Goal: Task Accomplishment & Management: Manage account settings

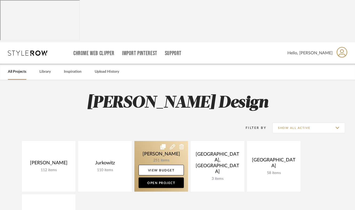
click at [149, 141] on link at bounding box center [161, 166] width 54 height 51
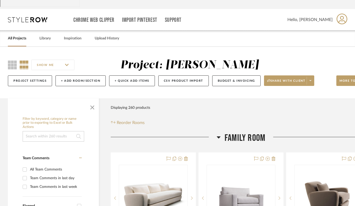
scroll to position [34, 0]
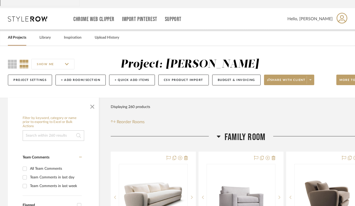
click at [118, 132] on div at bounding box center [164, 138] width 106 height 13
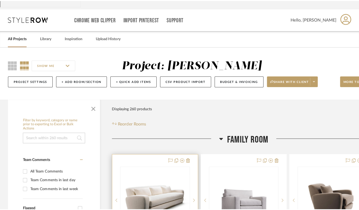
scroll to position [0, 0]
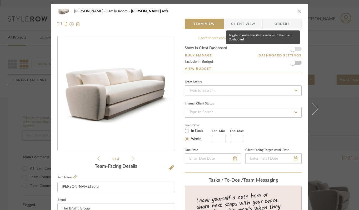
click at [292, 50] on span "button" at bounding box center [292, 49] width 5 height 5
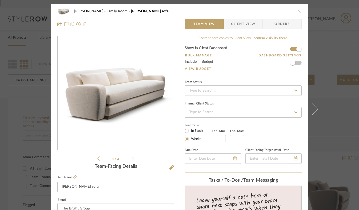
click at [297, 12] on icon "close" at bounding box center [299, 11] width 4 height 4
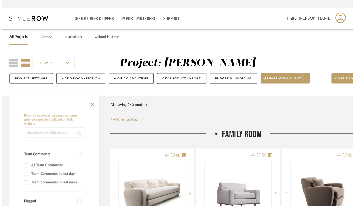
scroll to position [34, 0]
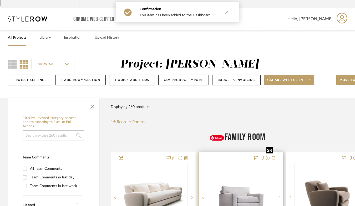
click at [236, 172] on img "0" at bounding box center [241, 197] width 68 height 51
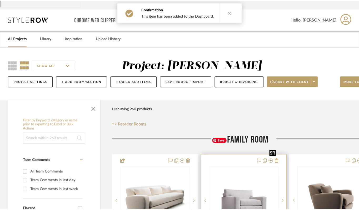
scroll to position [0, 0]
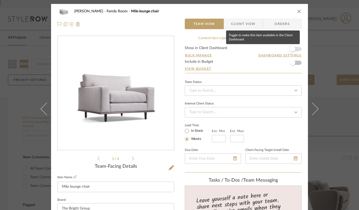
click at [290, 48] on span "button" at bounding box center [292, 49] width 5 height 5
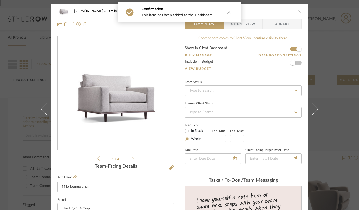
click at [298, 11] on icon "close" at bounding box center [299, 11] width 4 height 4
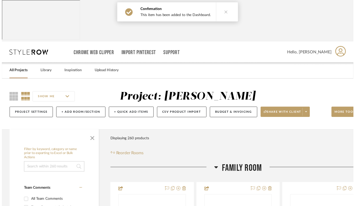
scroll to position [34, 0]
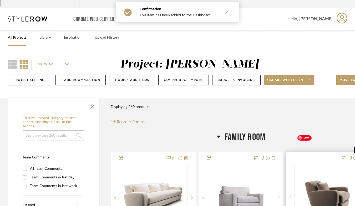
click at [322, 172] on img "0" at bounding box center [329, 197] width 68 height 51
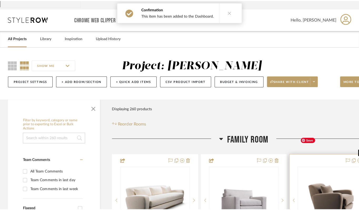
scroll to position [0, 0]
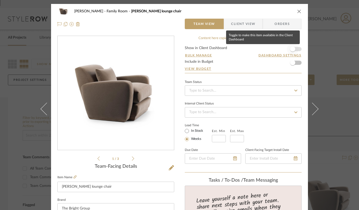
click at [290, 49] on span "button" at bounding box center [292, 49] width 5 height 5
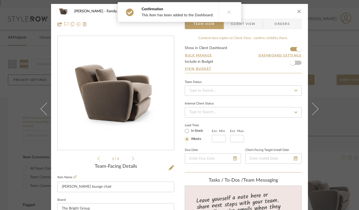
click at [297, 11] on icon "close" at bounding box center [299, 11] width 4 height 4
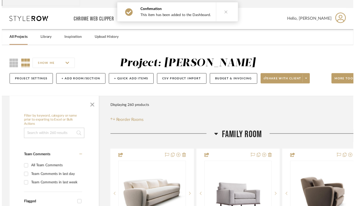
scroll to position [34, 0]
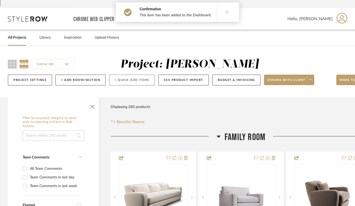
click at [120, 75] on button "+ Quick Add Items" at bounding box center [132, 80] width 46 height 11
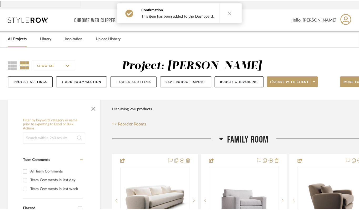
scroll to position [0, 0]
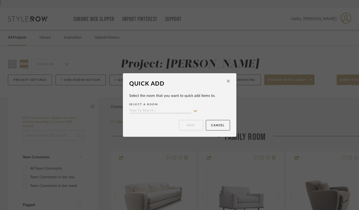
click at [178, 54] on div "Quick Add Select the room that you want to quick add items to. SELECT A ROOM Ne…" at bounding box center [179, 105] width 359 height 210
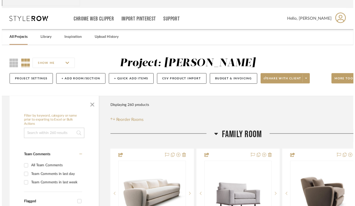
scroll to position [34, 0]
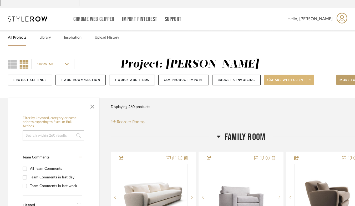
click at [270, 78] on span "Share with client" at bounding box center [286, 82] width 38 height 8
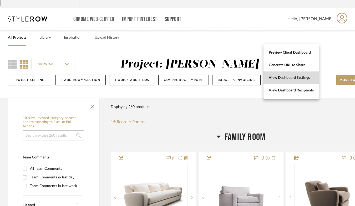
click at [274, 77] on span "View Dashboard Settings" at bounding box center [291, 78] width 45 height 4
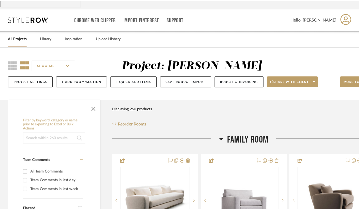
scroll to position [0, 0]
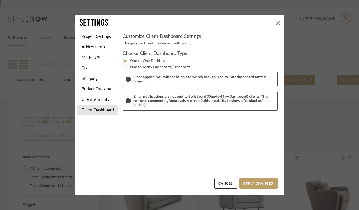
click at [275, 23] on icon at bounding box center [277, 23] width 4 height 4
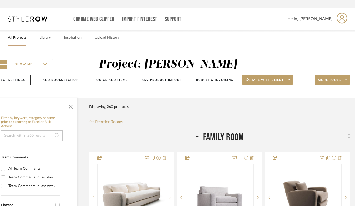
scroll to position [34, 24]
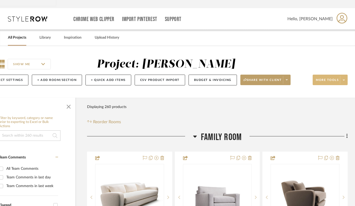
click at [326, 78] on span "More tools" at bounding box center [327, 82] width 23 height 8
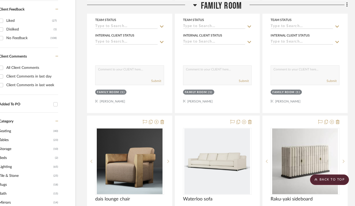
scroll to position [304, 24]
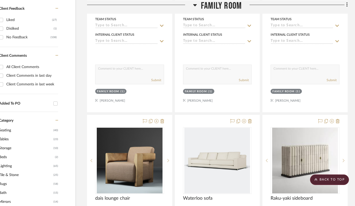
click at [141, 118] on div at bounding box center [177, 103] width 355 height 206
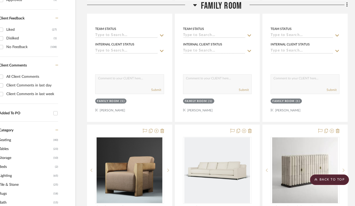
scroll to position [296, 24]
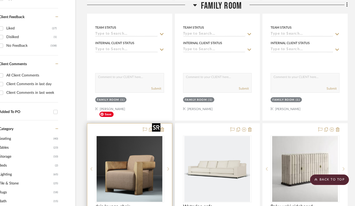
click at [130, 136] on img "0" at bounding box center [130, 169] width 66 height 66
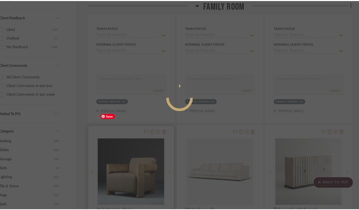
scroll to position [0, 0]
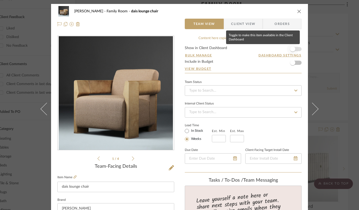
click at [291, 49] on span "button" at bounding box center [292, 49] width 5 height 5
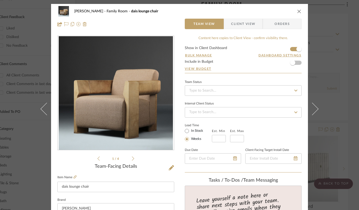
click at [328, 71] on div "[PERSON_NAME] Family Room dais lounge chair Team View Client View Orders 1 / 4 …" at bounding box center [179, 105] width 359 height 210
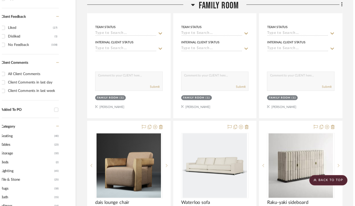
scroll to position [296, 24]
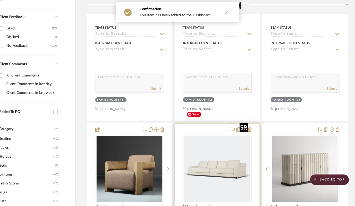
click at [210, 142] on div at bounding box center [217, 169] width 69 height 67
click at [214, 136] on img "0" at bounding box center [217, 169] width 66 height 66
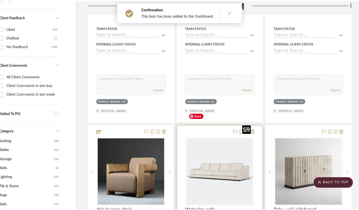
scroll to position [0, 0]
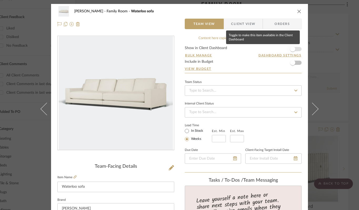
click at [290, 50] on span "button" at bounding box center [292, 49] width 5 height 5
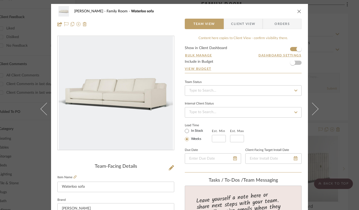
click at [329, 77] on div "[PERSON_NAME] Family Room Waterloo sofa Team View Client View Orders Team-Facin…" at bounding box center [179, 105] width 359 height 210
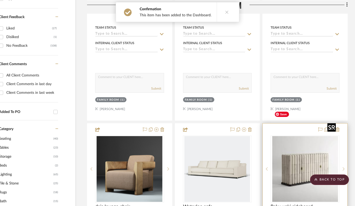
click at [0, 0] on img at bounding box center [0, 0] width 0 height 0
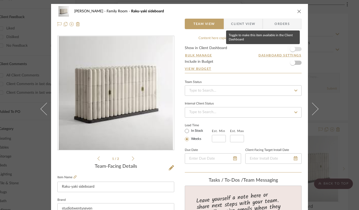
click at [290, 49] on span "button" at bounding box center [292, 49] width 5 height 5
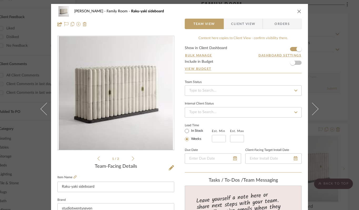
click at [330, 75] on div "[PERSON_NAME] Family Room Raku-yaki sideboard Team View Client View Orders 1 / …" at bounding box center [179, 105] width 359 height 210
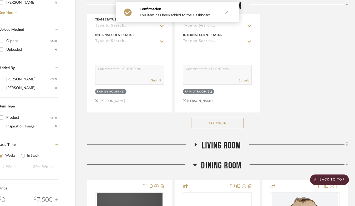
scroll to position [774, 24]
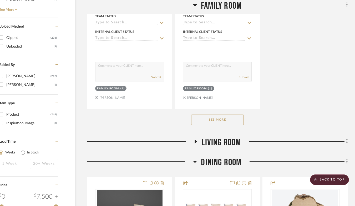
click at [201, 116] on button "See More" at bounding box center [217, 120] width 53 height 11
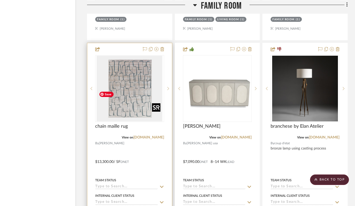
scroll to position [1543, 24]
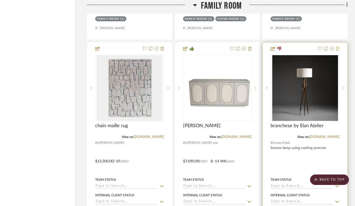
click at [337, 51] on icon at bounding box center [338, 49] width 4 height 4
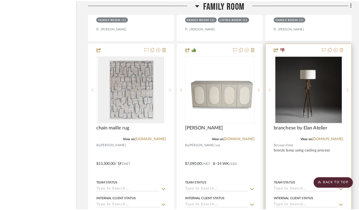
scroll to position [0, 0]
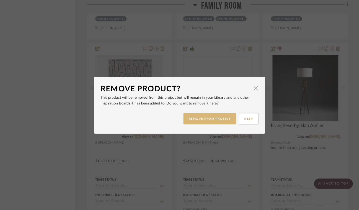
click at [192, 122] on button "REMOVE FROM PROJECT" at bounding box center [209, 118] width 53 height 11
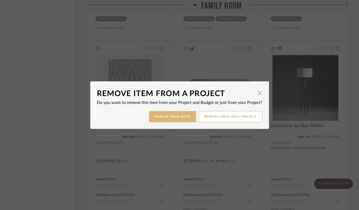
click at [176, 117] on button "Remove from Both" at bounding box center [172, 116] width 47 height 11
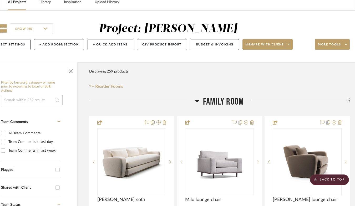
scroll to position [0, 22]
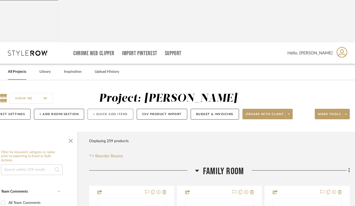
click at [101, 109] on button "+ Quick Add Items" at bounding box center [111, 114] width 46 height 11
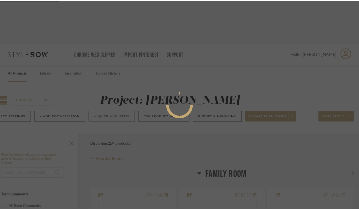
scroll to position [0, 0]
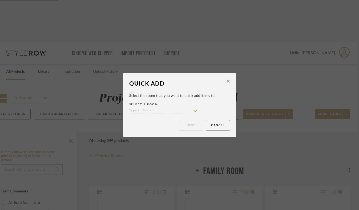
click at [227, 81] on icon at bounding box center [228, 81] width 3 height 5
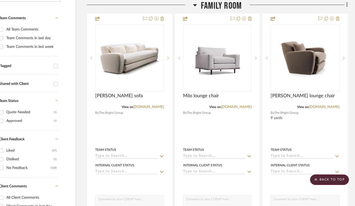
scroll to position [0, 24]
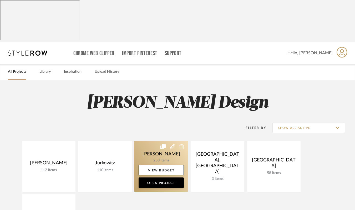
click at [162, 141] on link at bounding box center [161, 166] width 54 height 51
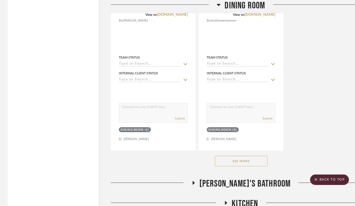
scroll to position [1637, 0]
